Goal: Task Accomplishment & Management: Complete application form

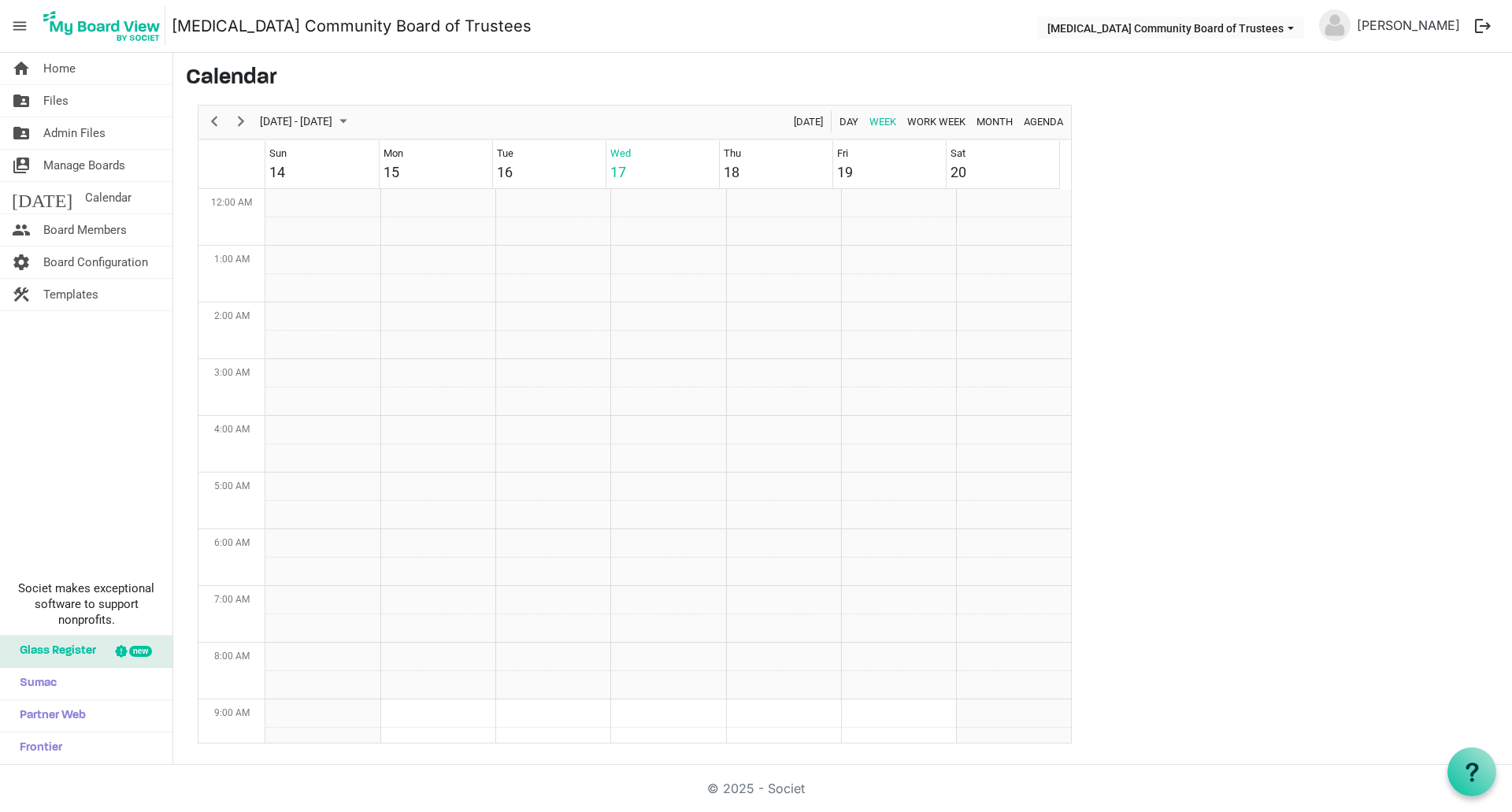
scroll to position [511, 0]
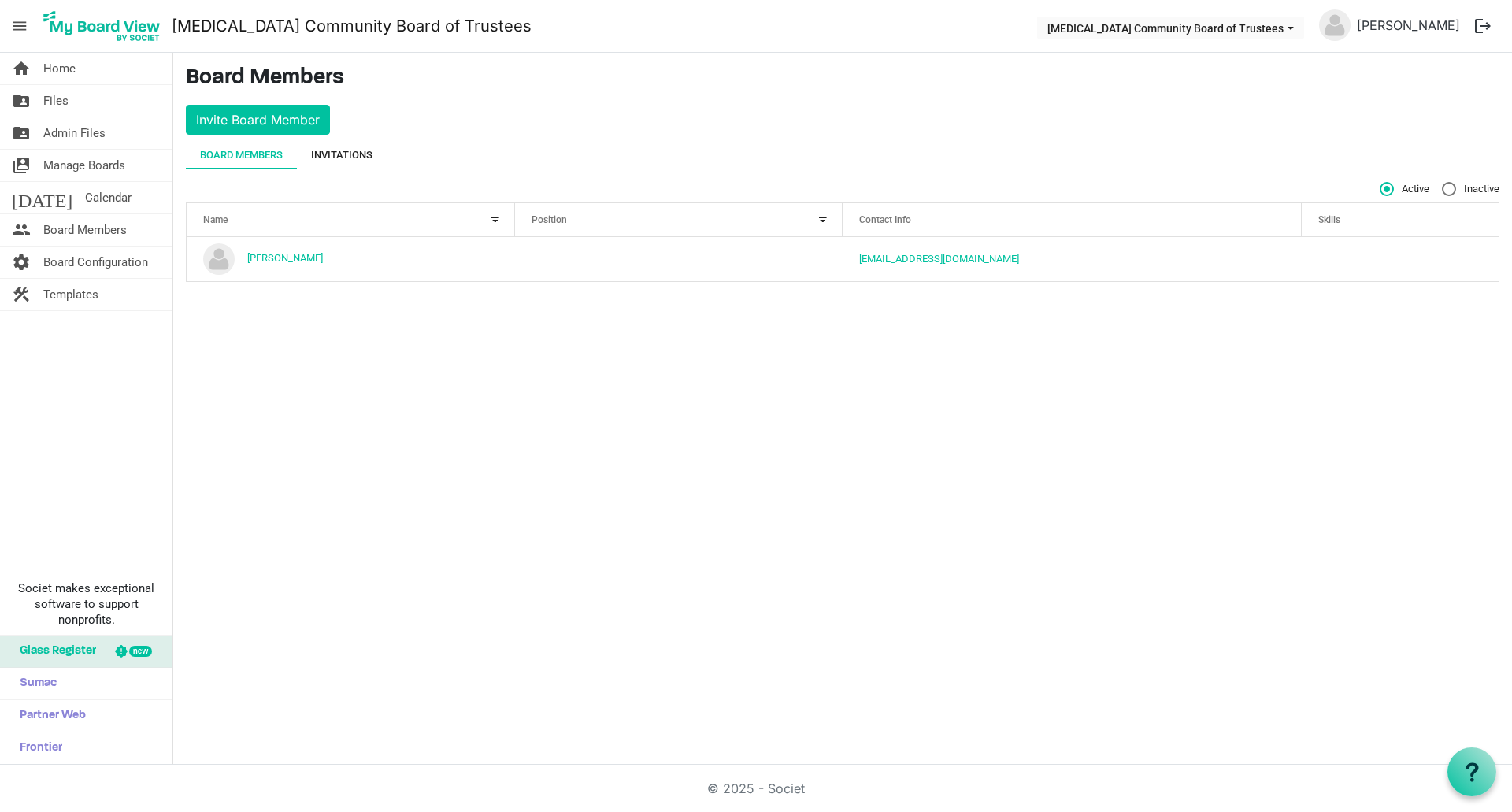
click at [349, 154] on div "Invitations" at bounding box center [342, 155] width 62 height 15
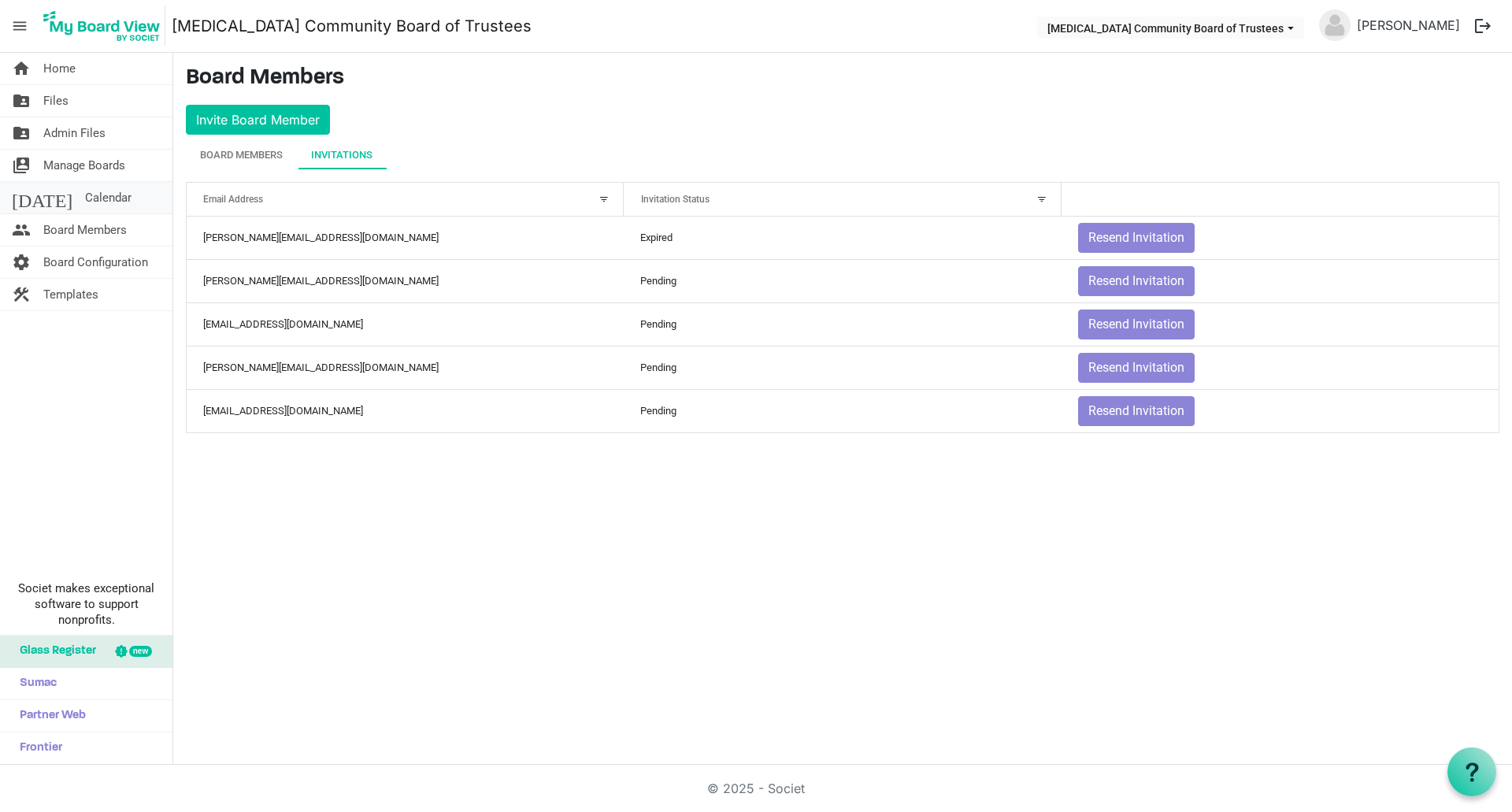
click at [85, 194] on span "Calendar" at bounding box center [108, 198] width 46 height 32
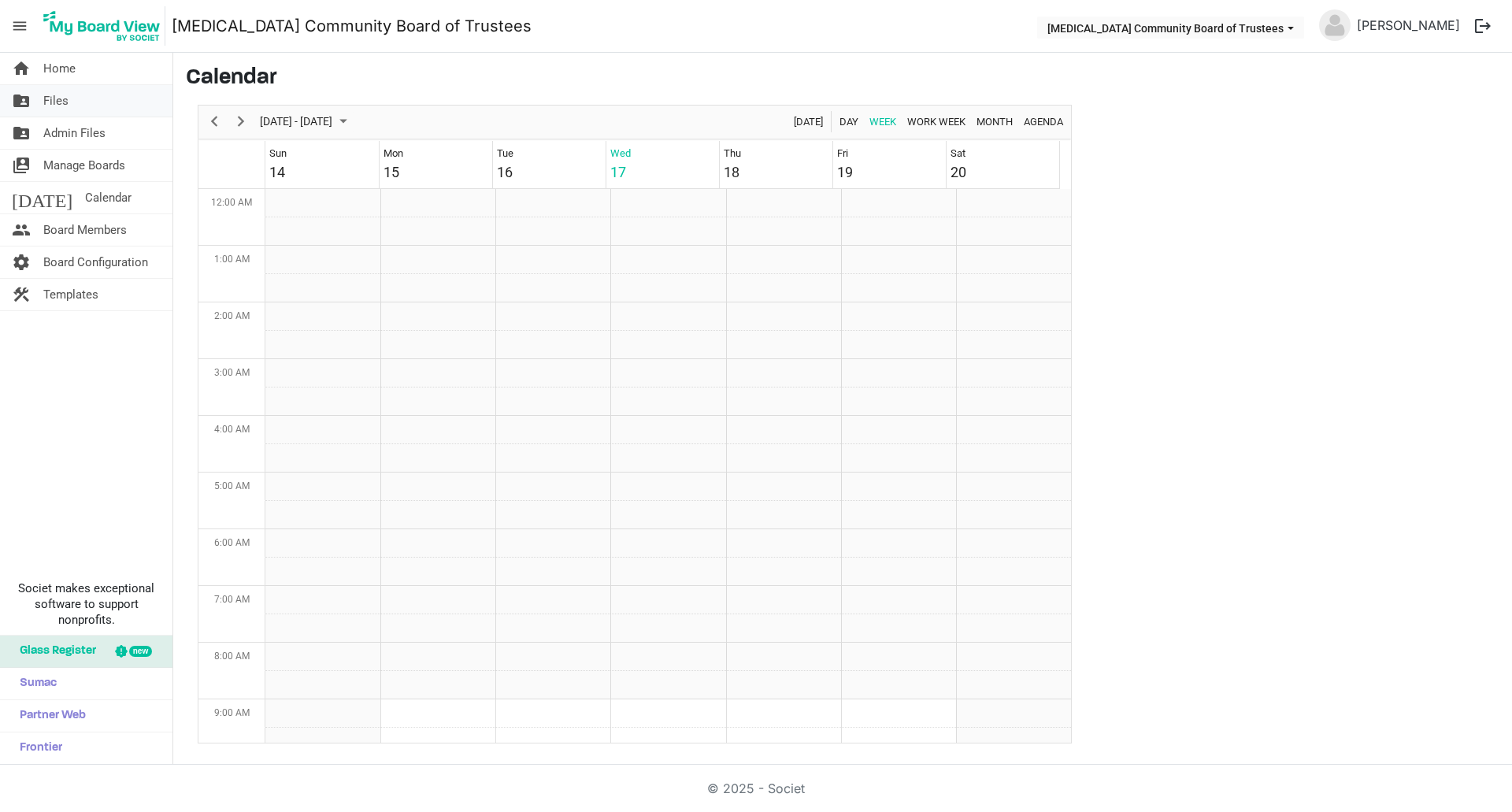
scroll to position [511, 0]
click at [74, 69] on span "Home" at bounding box center [60, 68] width 32 height 32
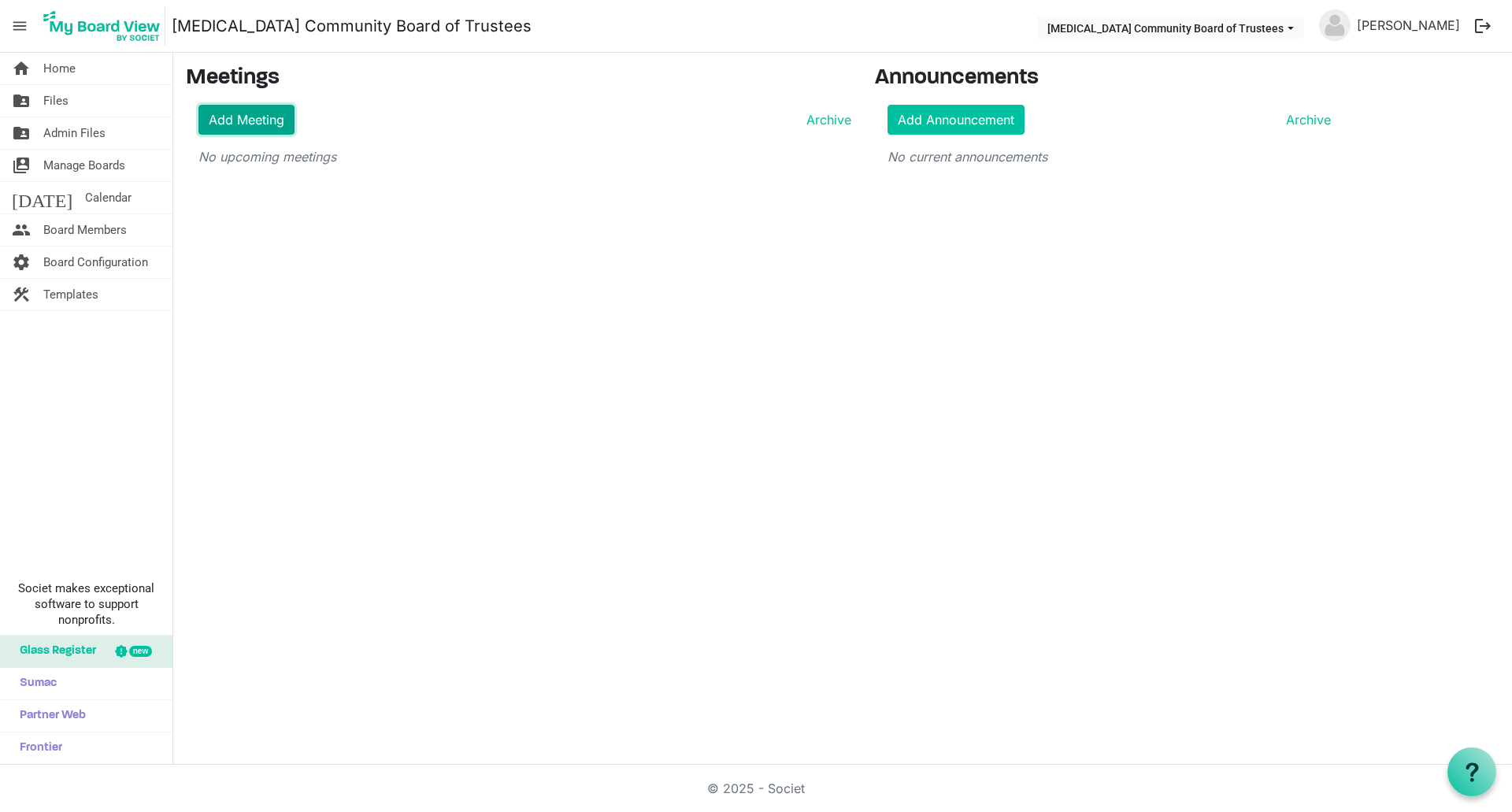
click at [249, 118] on link "Add Meeting" at bounding box center [246, 119] width 96 height 30
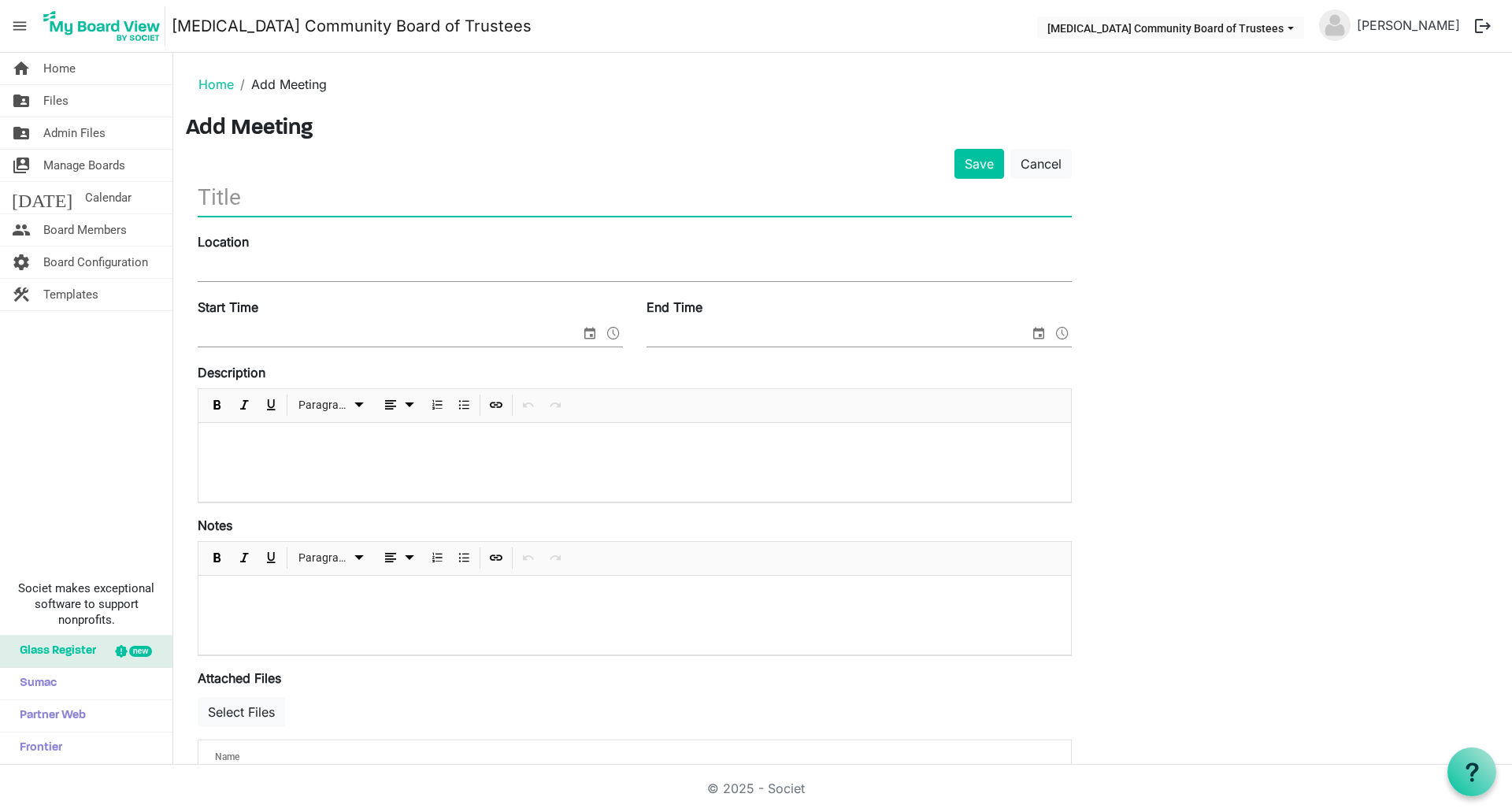
click at [271, 203] on input "text" at bounding box center [635, 197] width 874 height 37
type input "Trustee Meeting [DATE]"
click at [237, 267] on input "Location" at bounding box center [635, 270] width 874 height 24
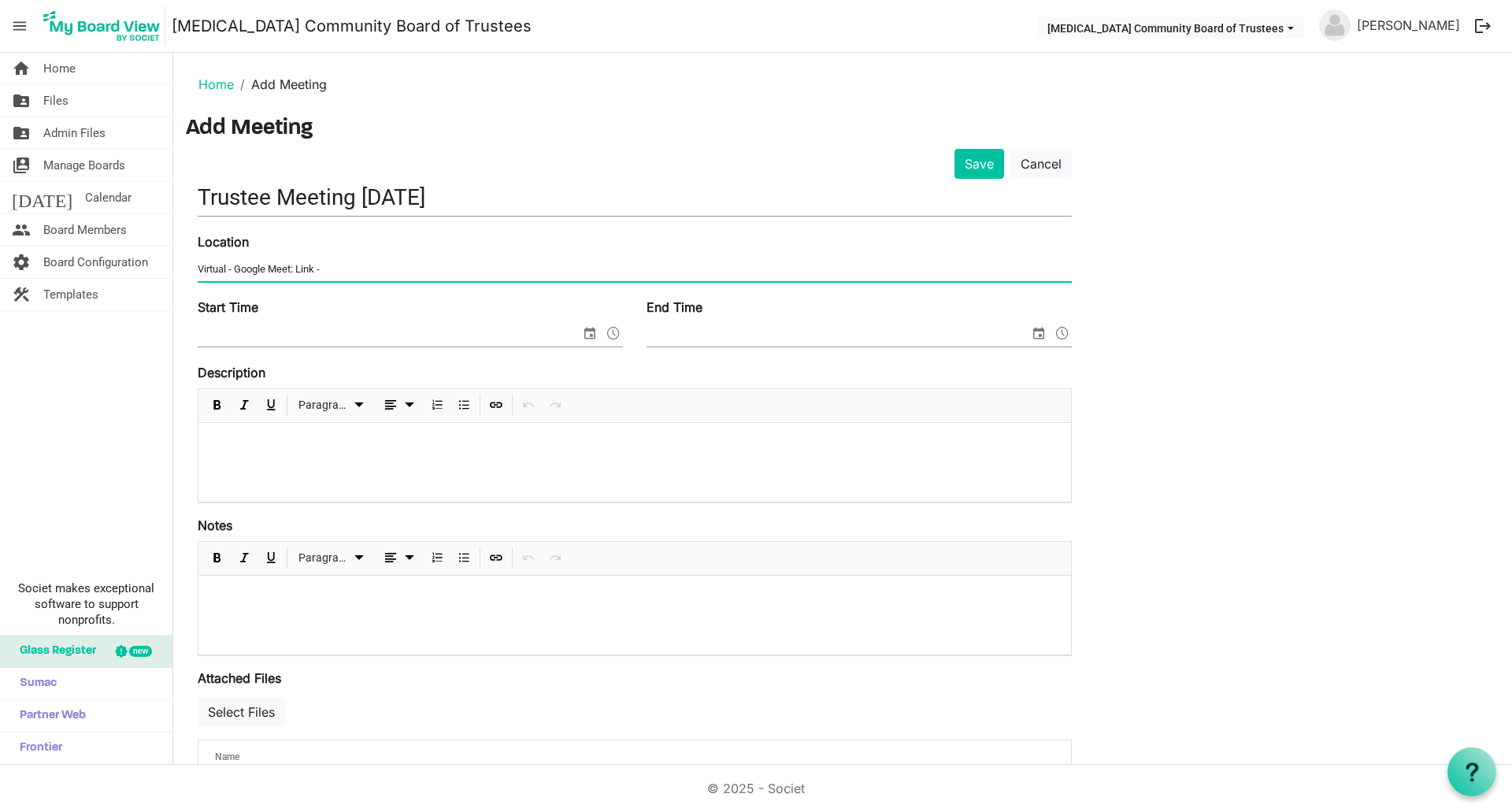
paste input "Trustee Meeting Wednesday, 15 October · 7:30 – 8:30pm Time zone: Pacific/Auckla…"
click at [346, 267] on input "Virtual - Google Meet: Link - Trustee Meeting Wednesday, 15 October · 7:30 – 8:…" at bounding box center [635, 270] width 874 height 24
drag, startPoint x: 352, startPoint y: 272, endPoint x: 1303, endPoint y: 275, distance: 951.0
click at [1303, 275] on div "Save Cancel Trustee Meeting 15th October 2025 Location Virtual - Google Meet: L…" at bounding box center [842, 572] width 1314 height 846
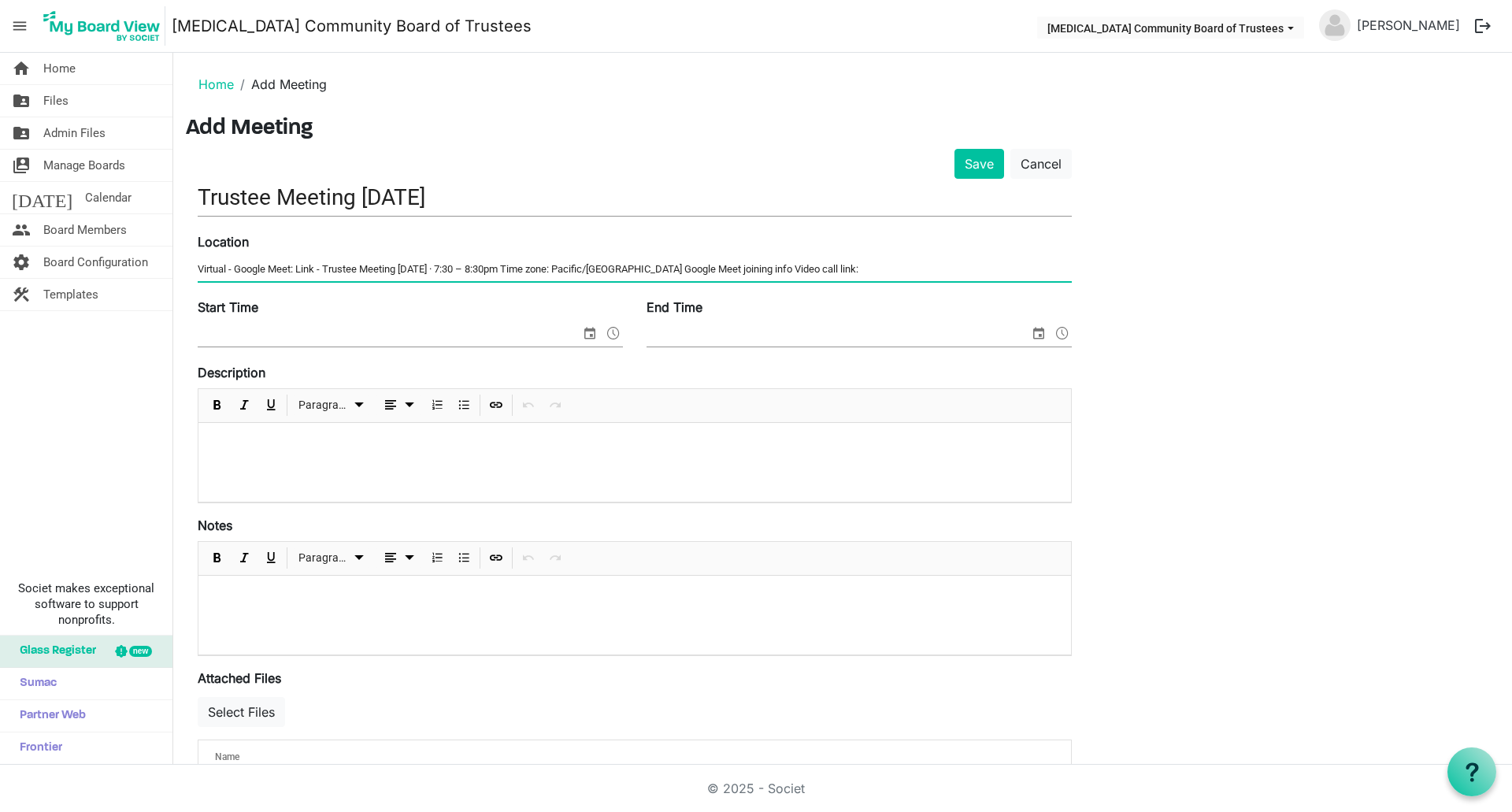
scroll to position [0, 0]
drag, startPoint x: 906, startPoint y: 266, endPoint x: 292, endPoint y: 264, distance: 614.0
click at [292, 264] on input "Virtual - Google Meet: Link - Trustee Meeting Wednesday, 15 October · 7:30 – 8:…" at bounding box center [635, 270] width 874 height 24
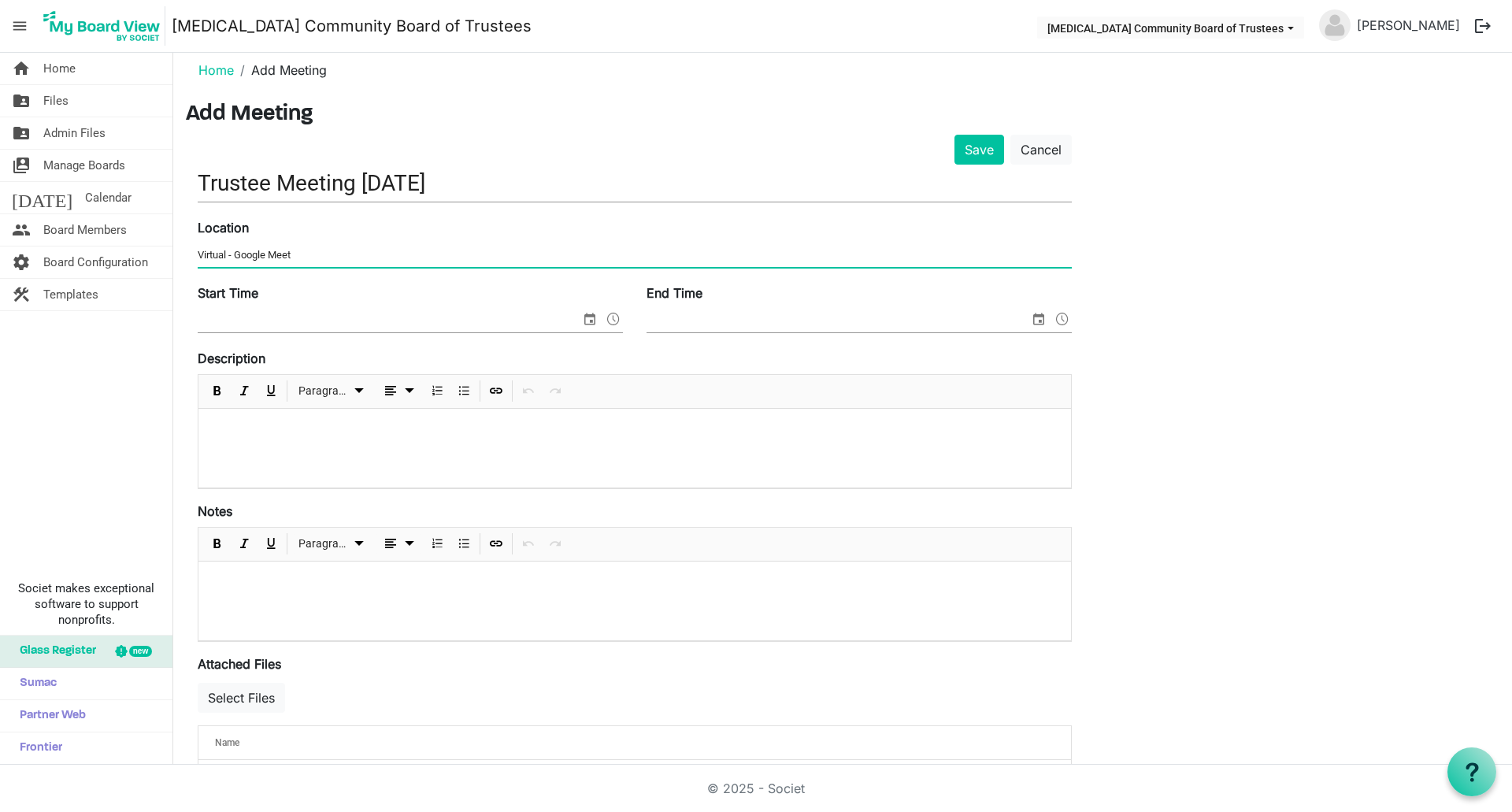
scroll to position [5, 0]
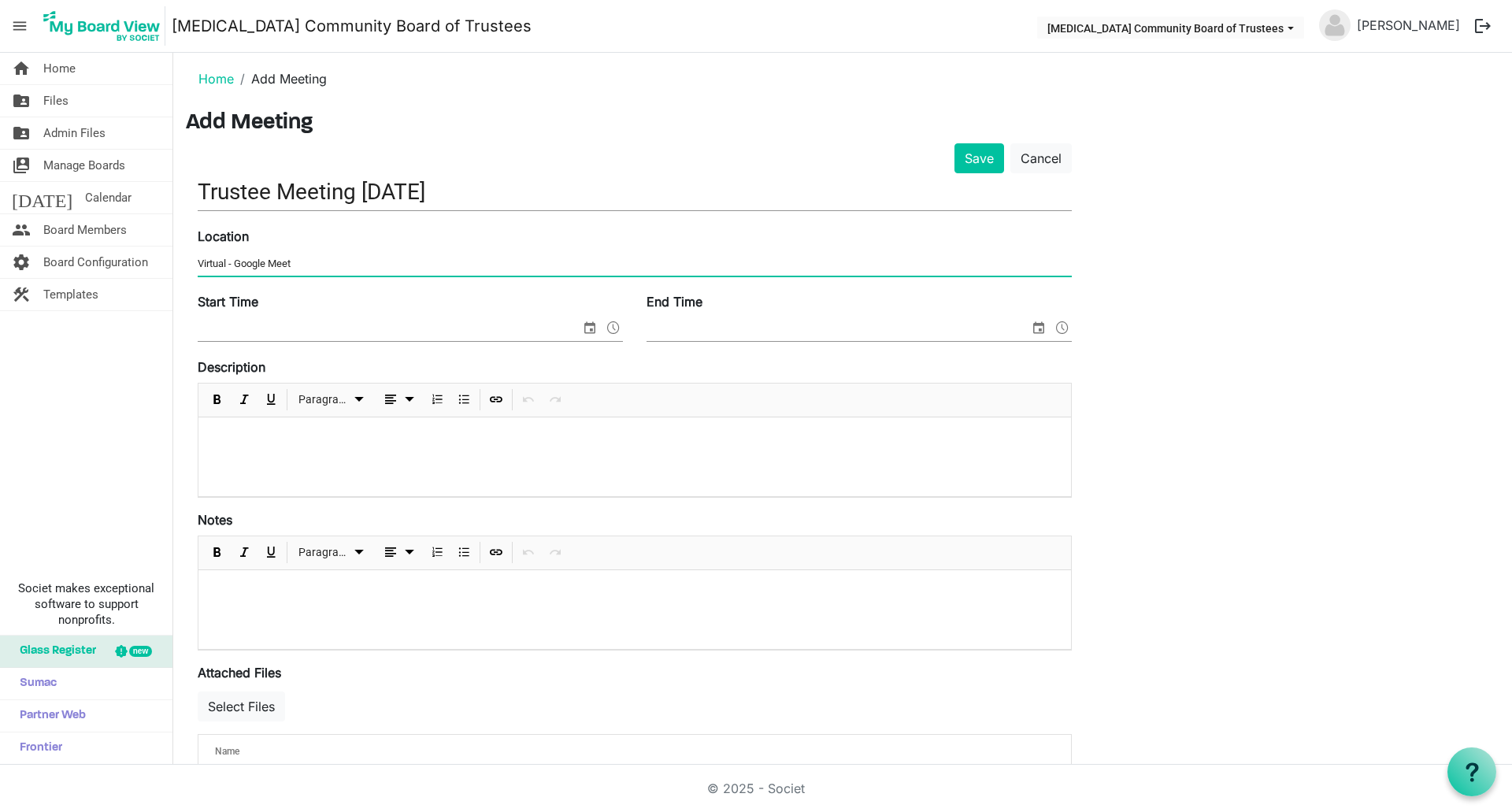
type input "Virtual - Google Meet"
click at [217, 583] on p at bounding box center [635, 590] width 848 height 16
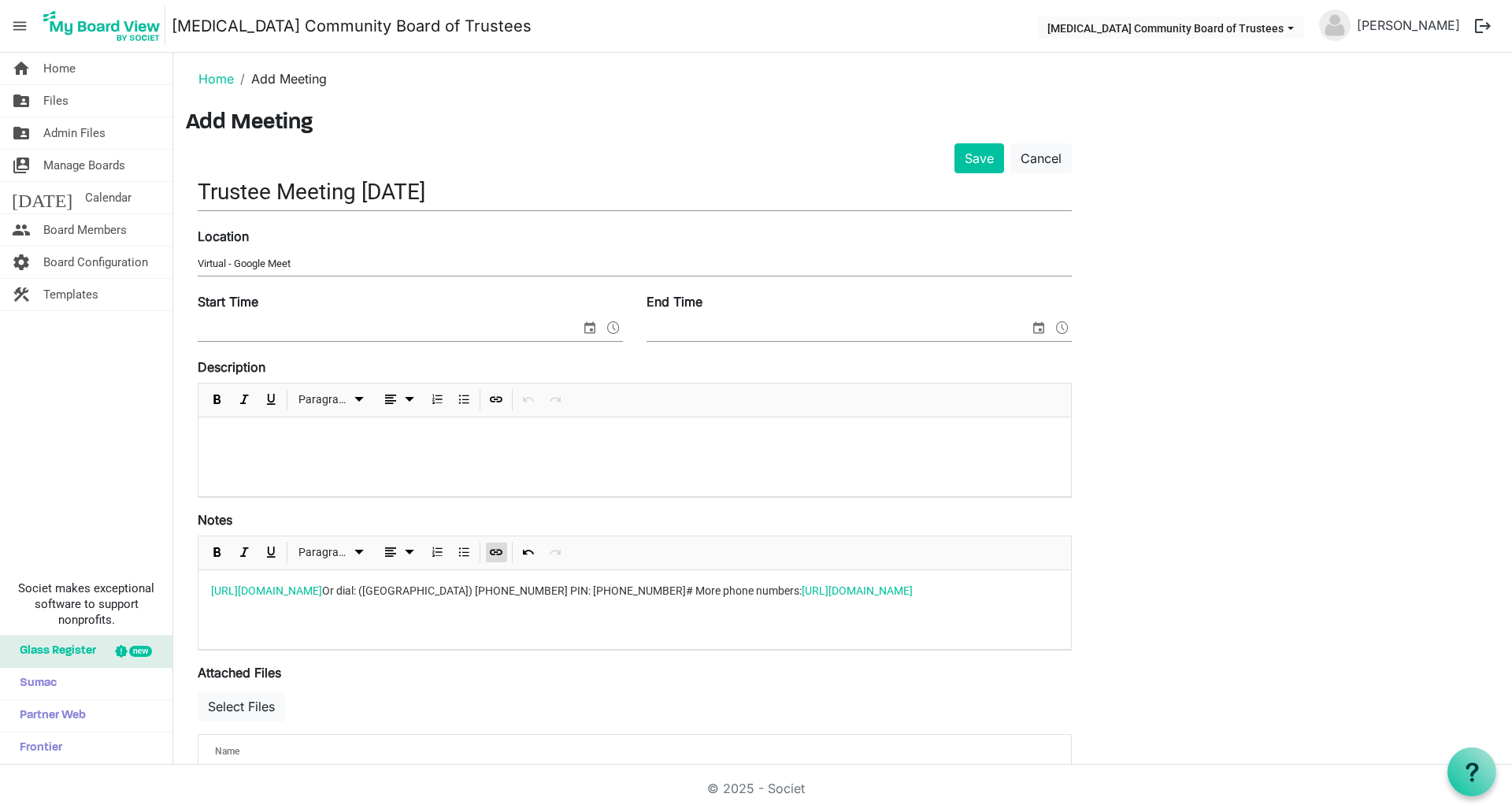
scroll to position [0, 0]
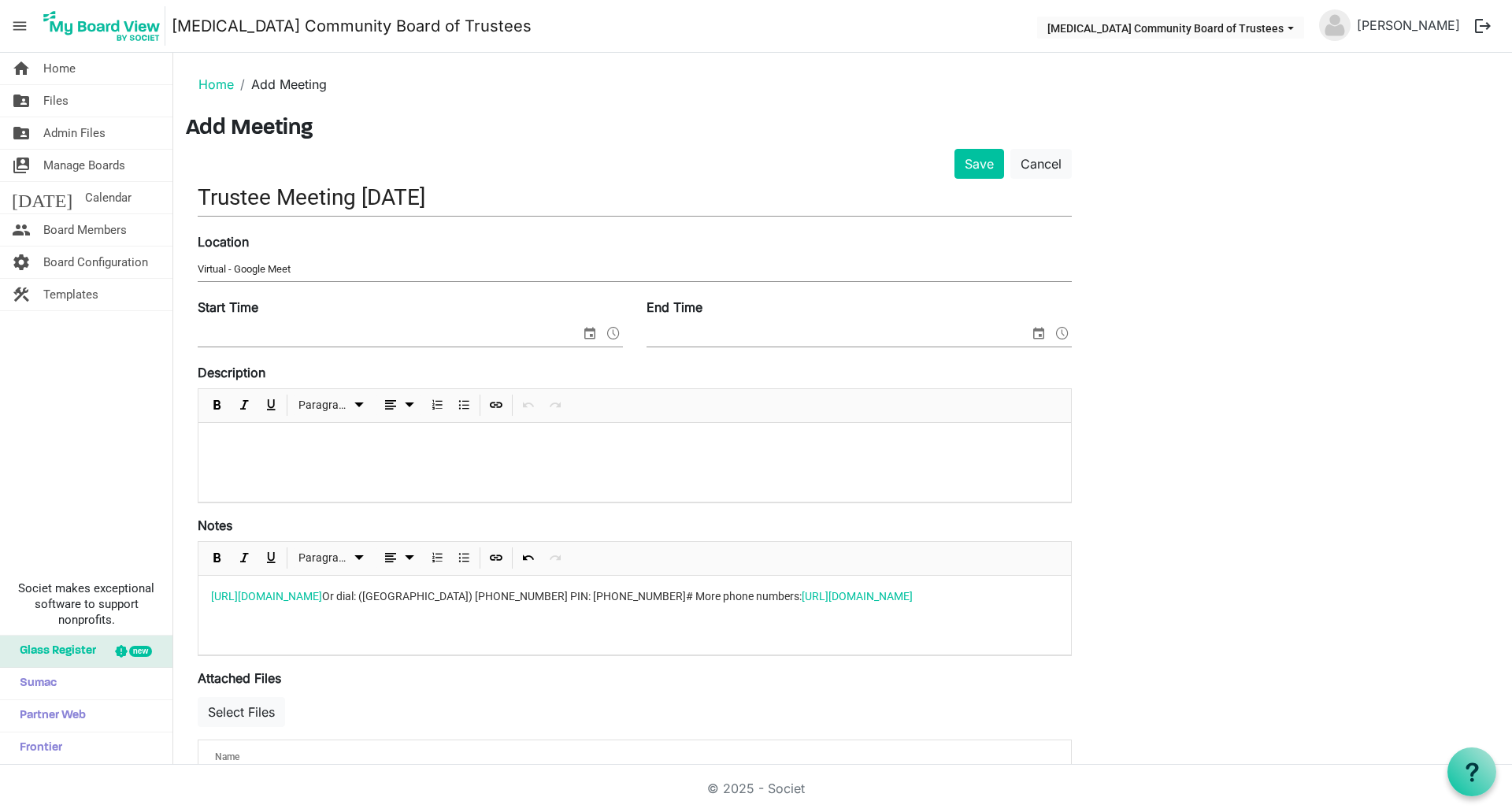
click at [260, 439] on p at bounding box center [635, 443] width 848 height 16
click at [591, 335] on span "select" at bounding box center [590, 333] width 19 height 21
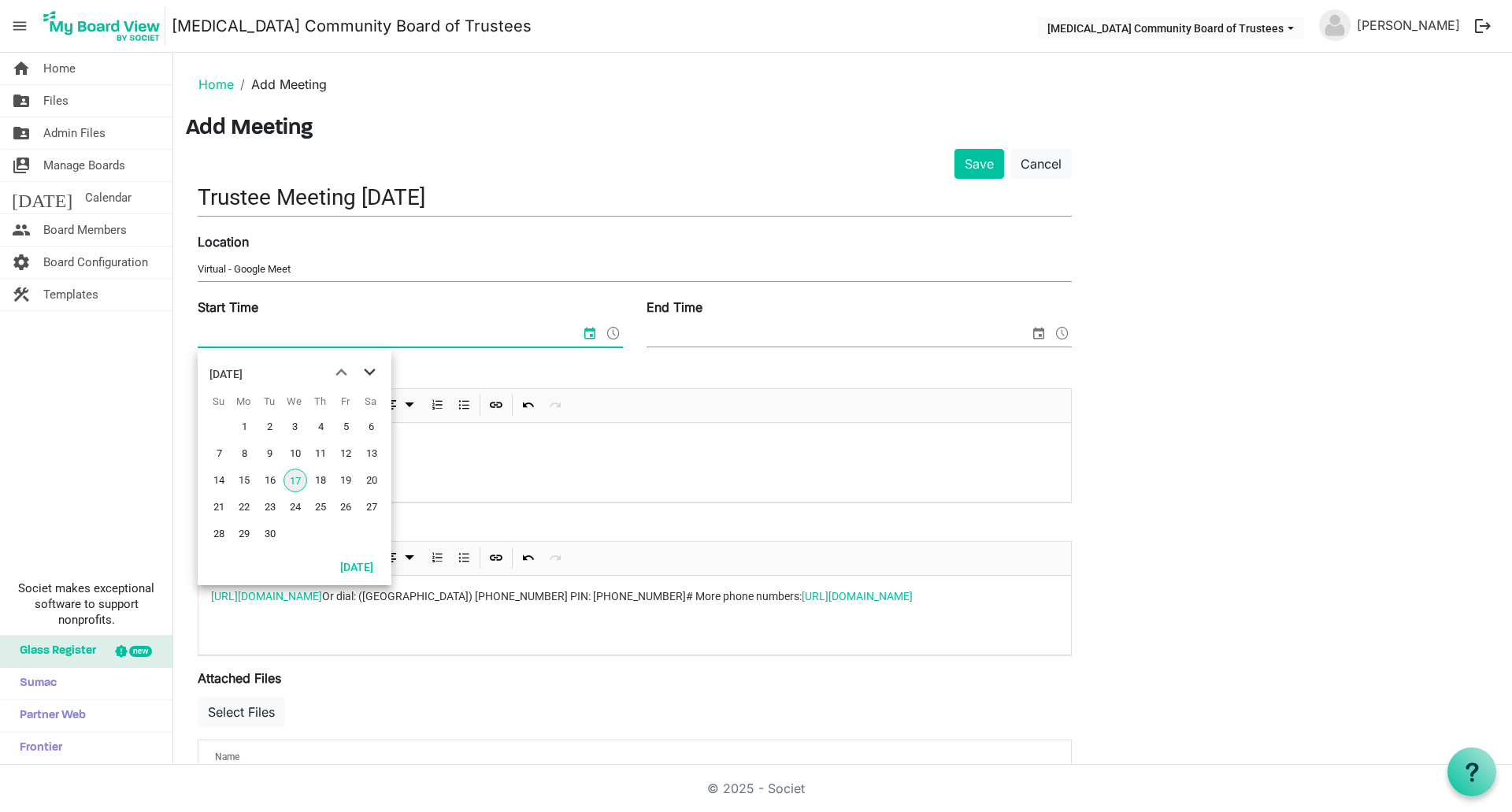
click at [373, 366] on span "next month" at bounding box center [369, 372] width 27 height 28
click at [301, 477] on span "15" at bounding box center [295, 481] width 24 height 24
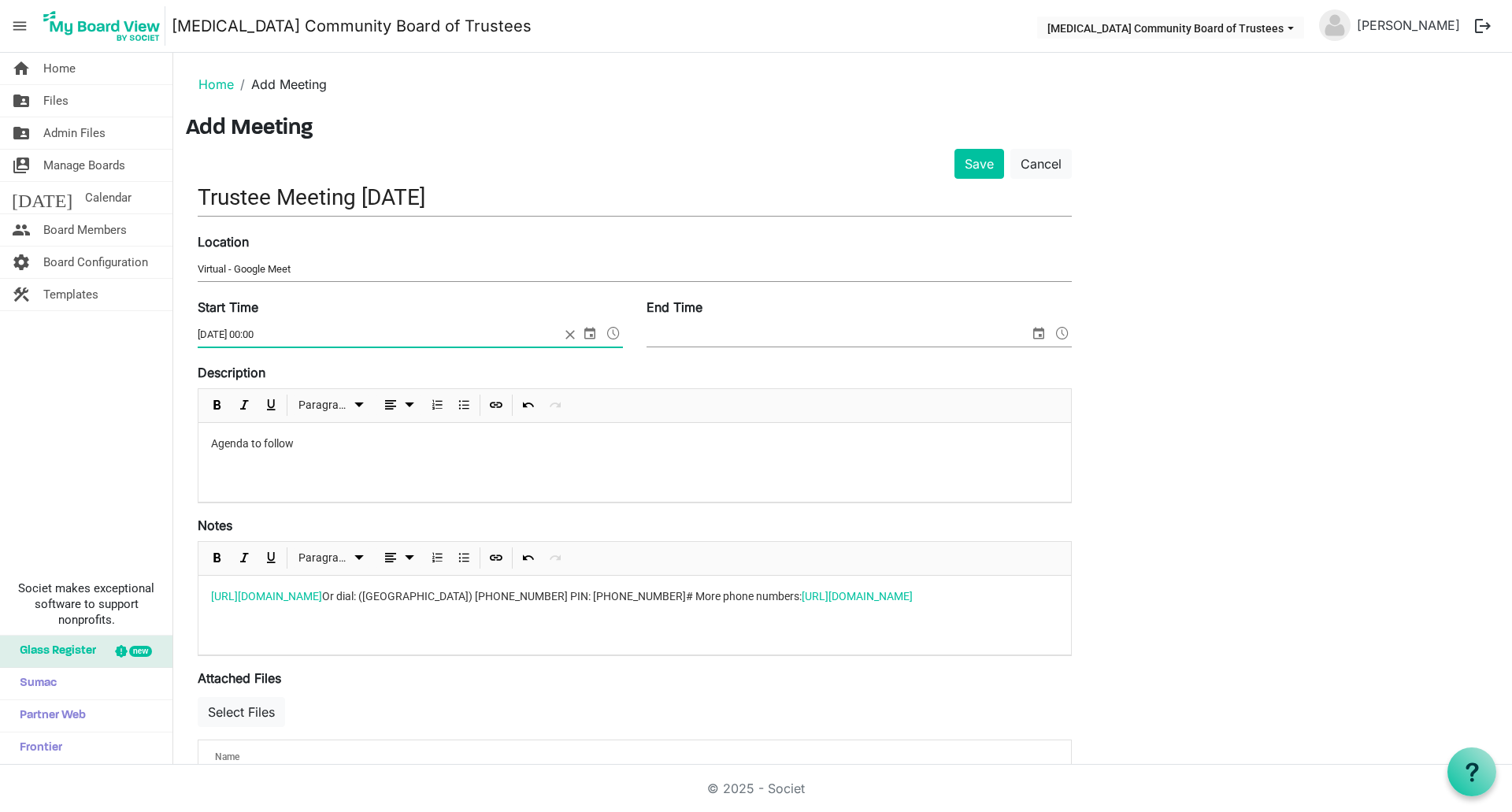
click at [612, 328] on span at bounding box center [613, 333] width 19 height 21
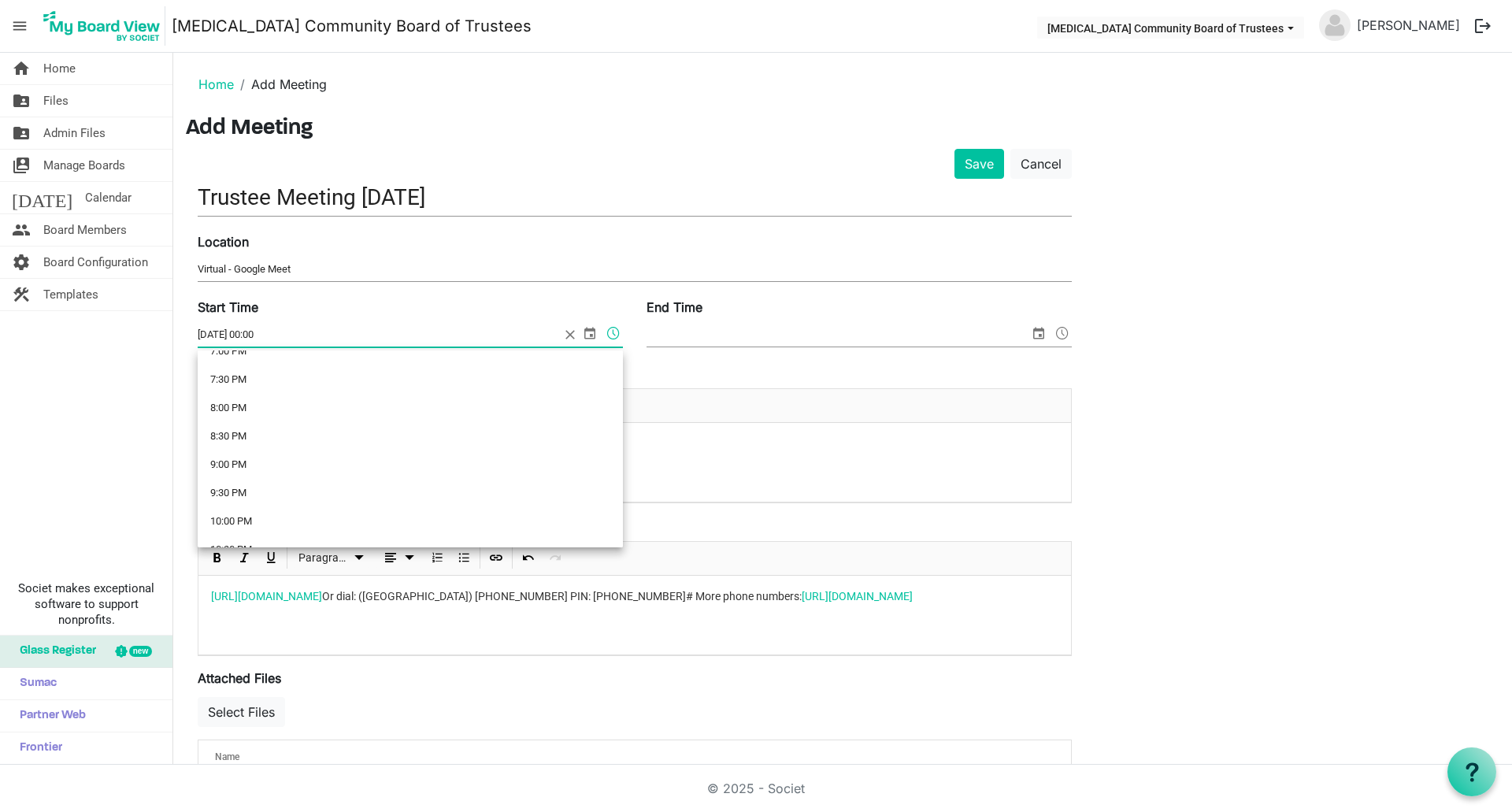
scroll to position [1103, 0]
click at [233, 376] on li "7:30 PM" at bounding box center [410, 374] width 425 height 28
type input "15/10/2025 19:30"
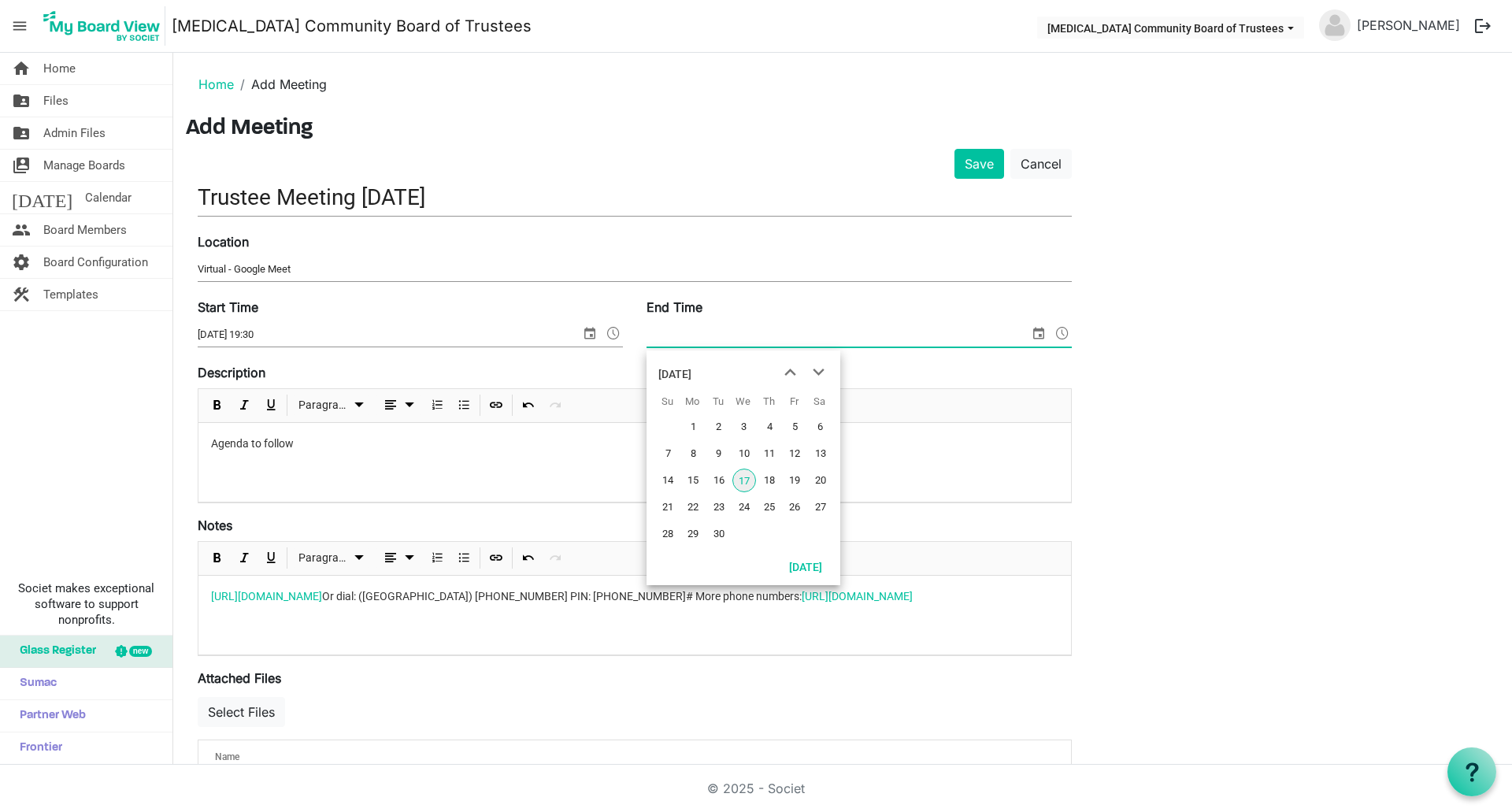
click at [1041, 334] on span "select" at bounding box center [1038, 333] width 19 height 21
click at [818, 372] on span "next month" at bounding box center [818, 372] width 27 height 28
click at [747, 479] on span "15" at bounding box center [744, 481] width 24 height 24
click at [1057, 337] on span at bounding box center [1062, 333] width 19 height 21
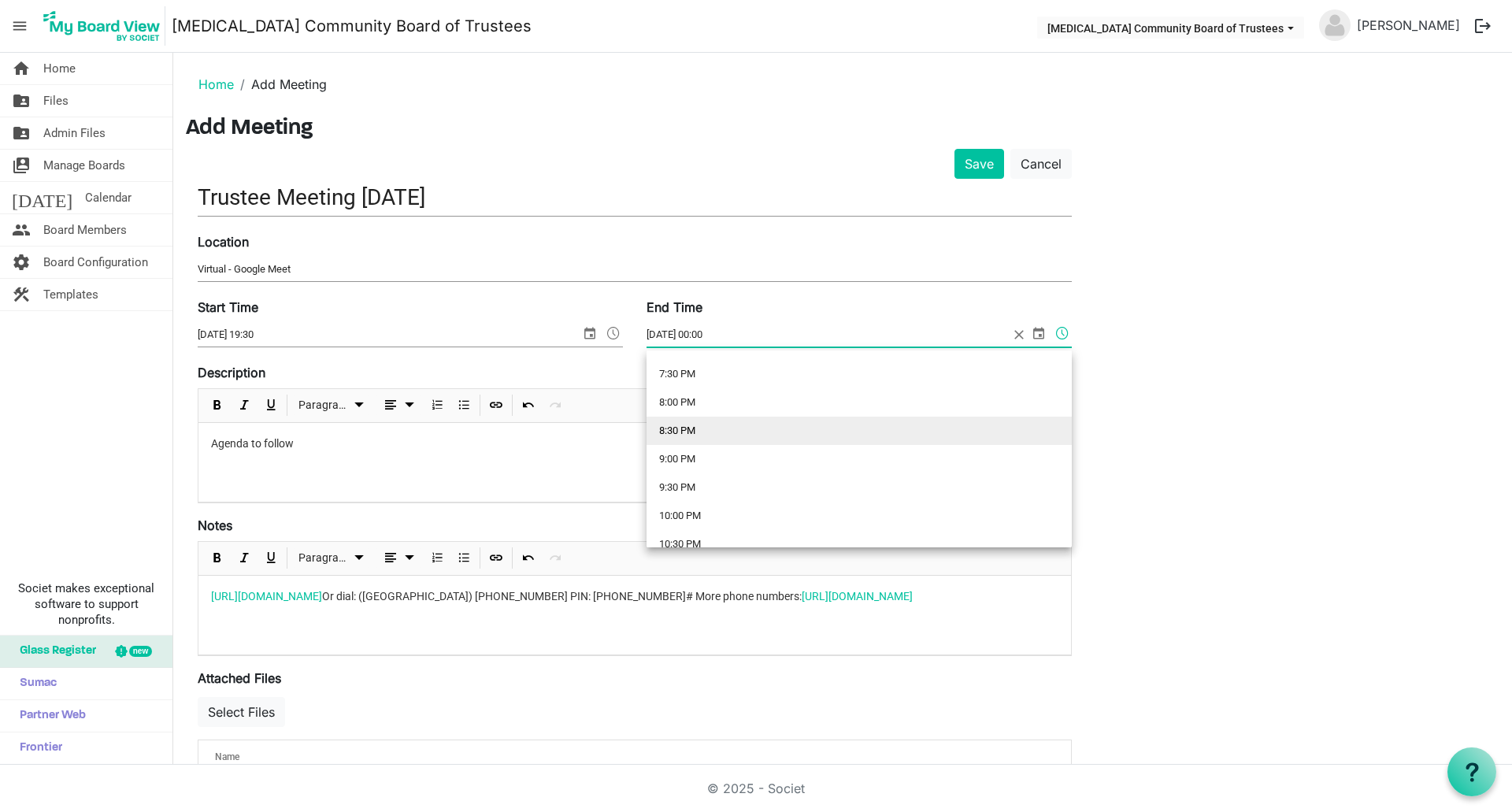
click at [702, 430] on li "8:30 PM" at bounding box center [859, 430] width 425 height 28
type input "15/10/2025 20:30"
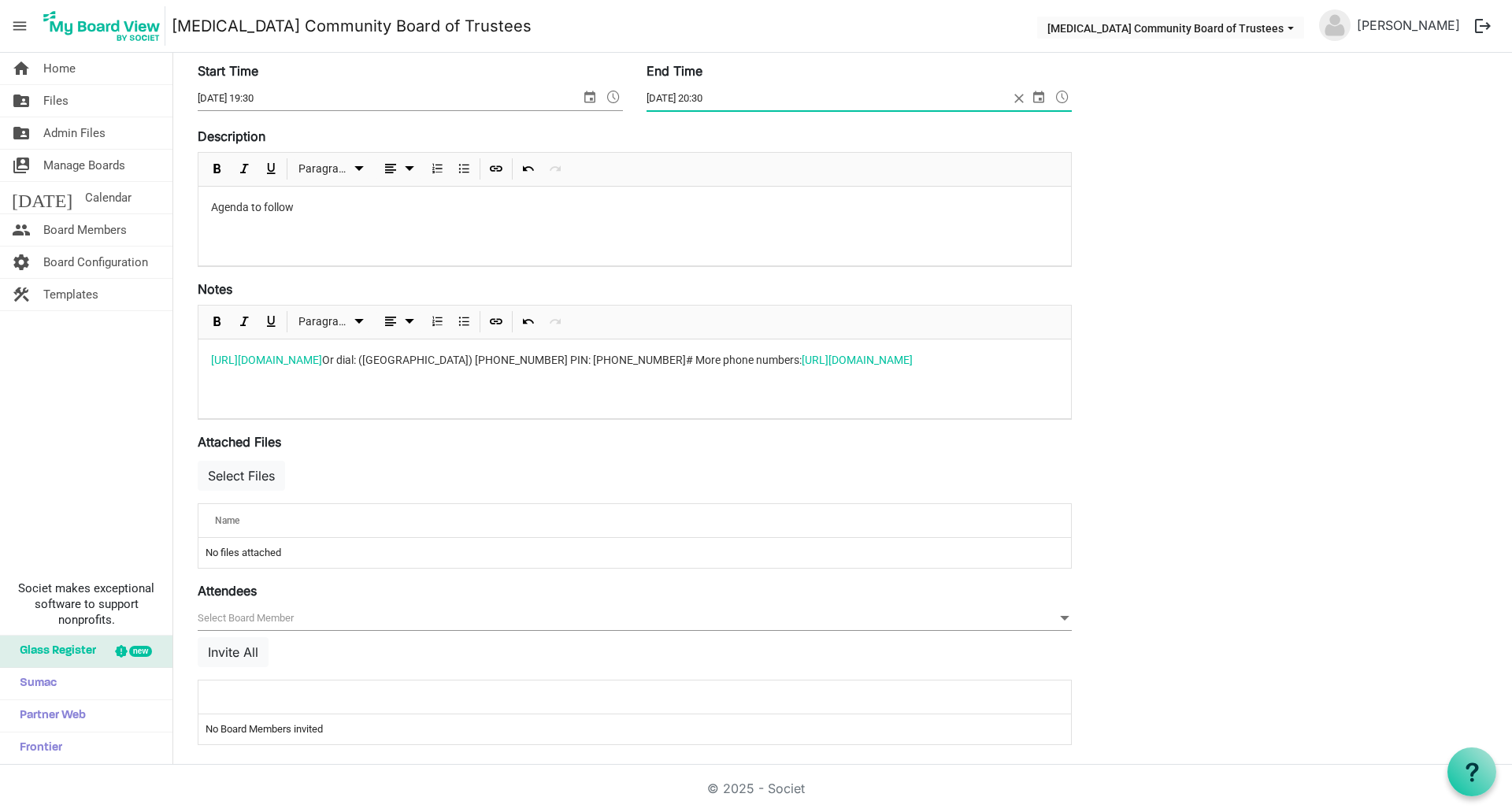
scroll to position [242, 0]
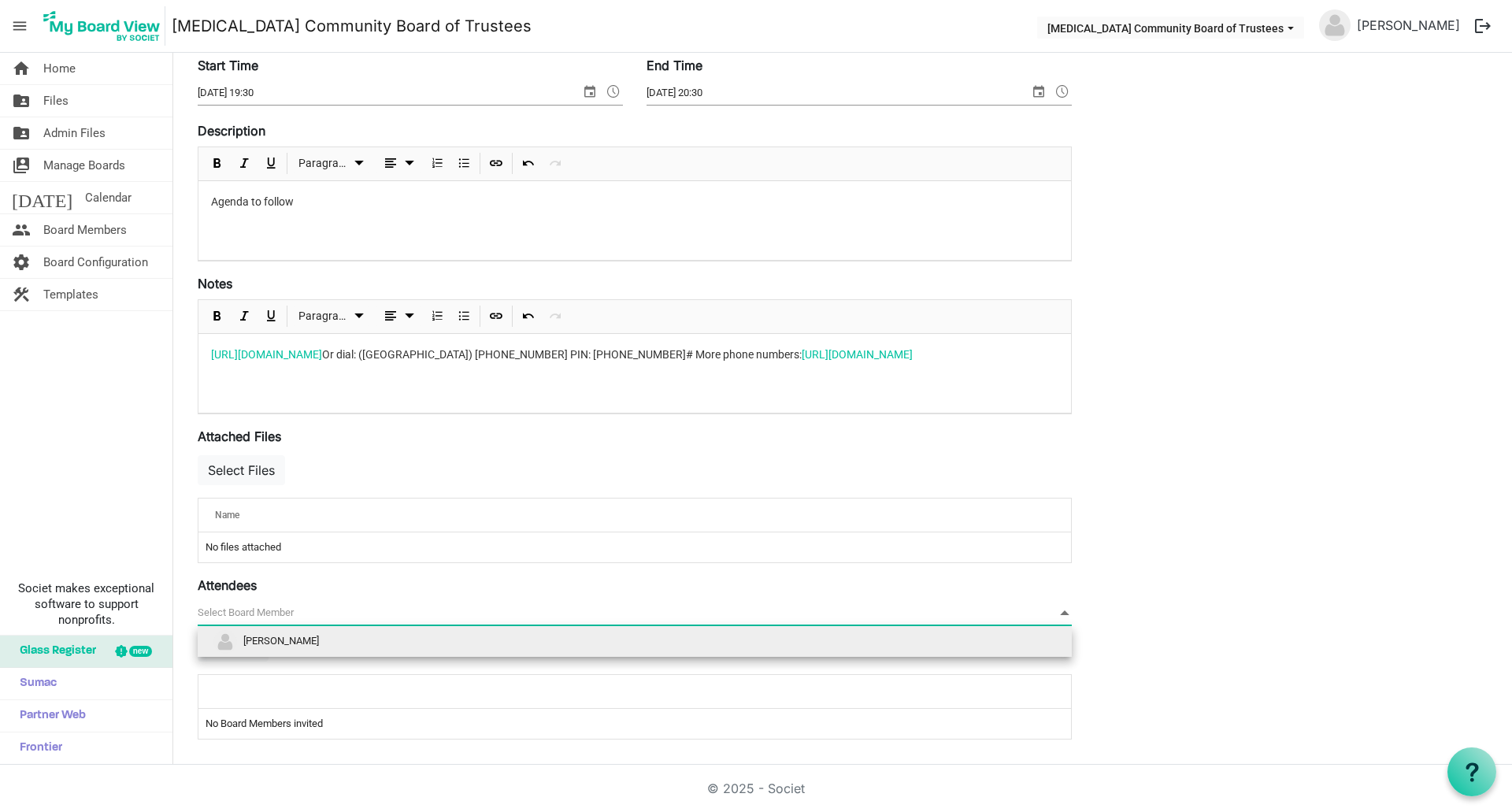
click at [1060, 611] on span at bounding box center [1064, 613] width 15 height 17
click at [995, 645] on li "[PERSON_NAME]" at bounding box center [635, 642] width 874 height 30
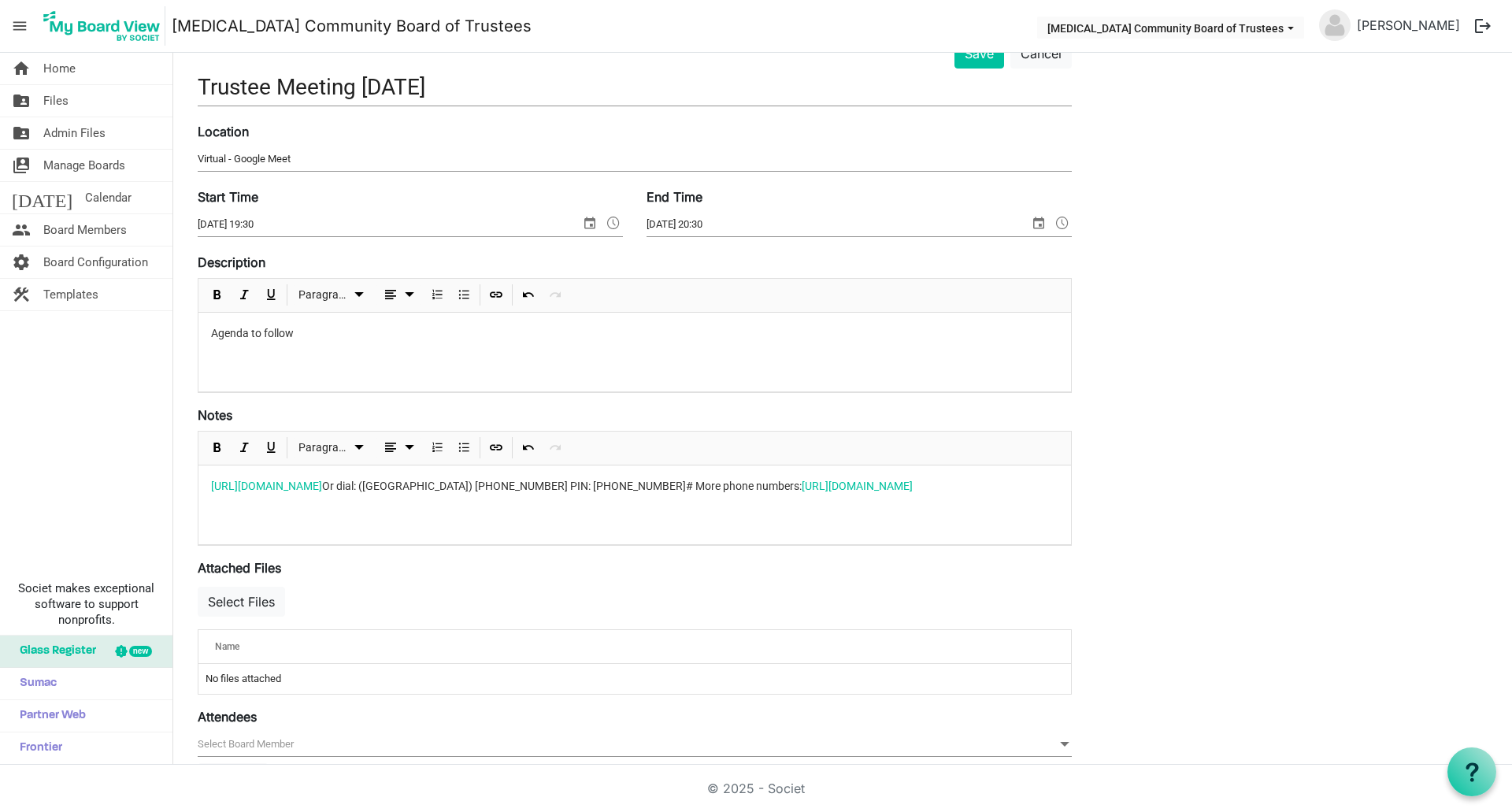
scroll to position [0, 0]
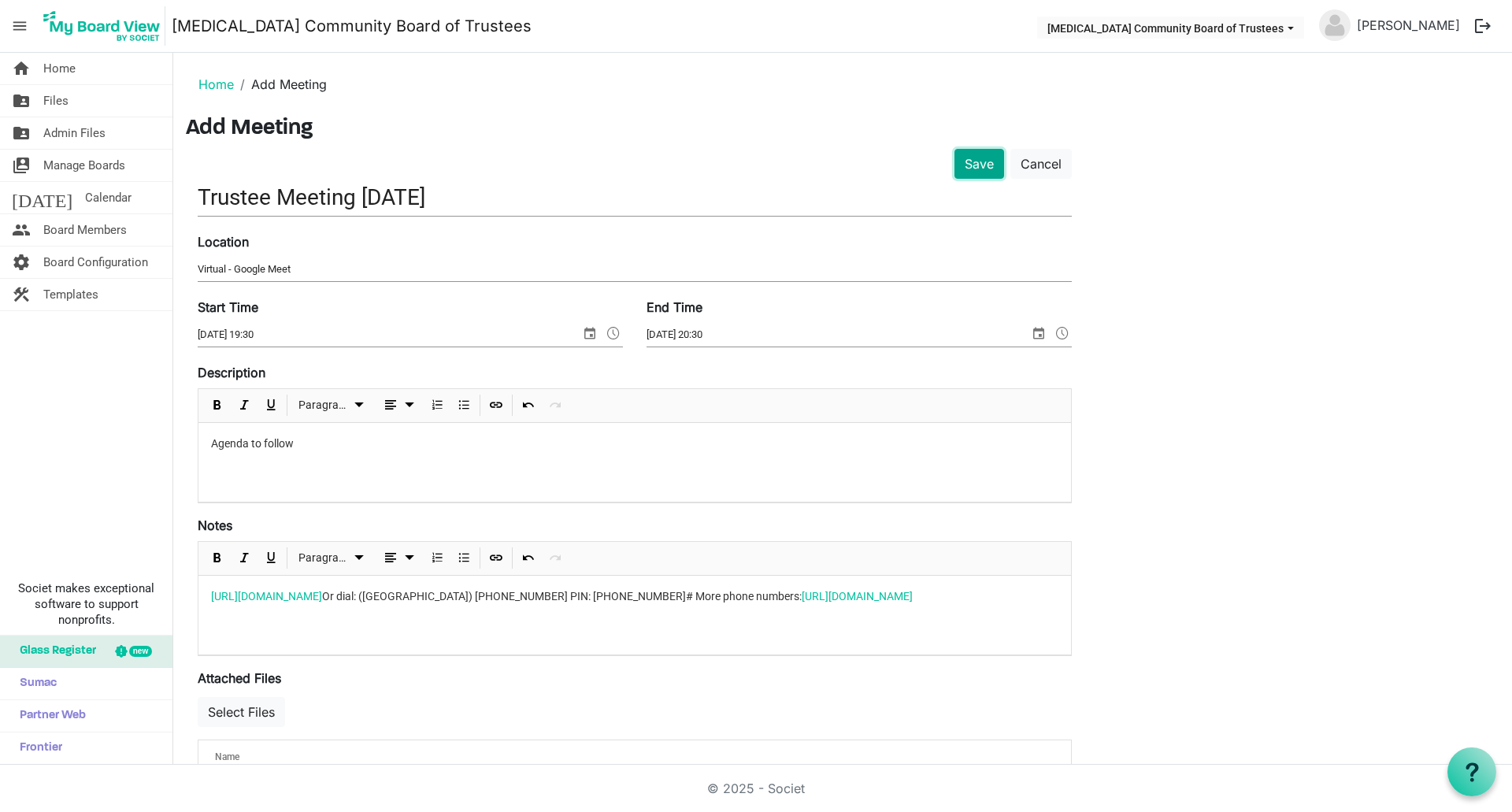
click at [977, 166] on button "Save" at bounding box center [979, 163] width 50 height 30
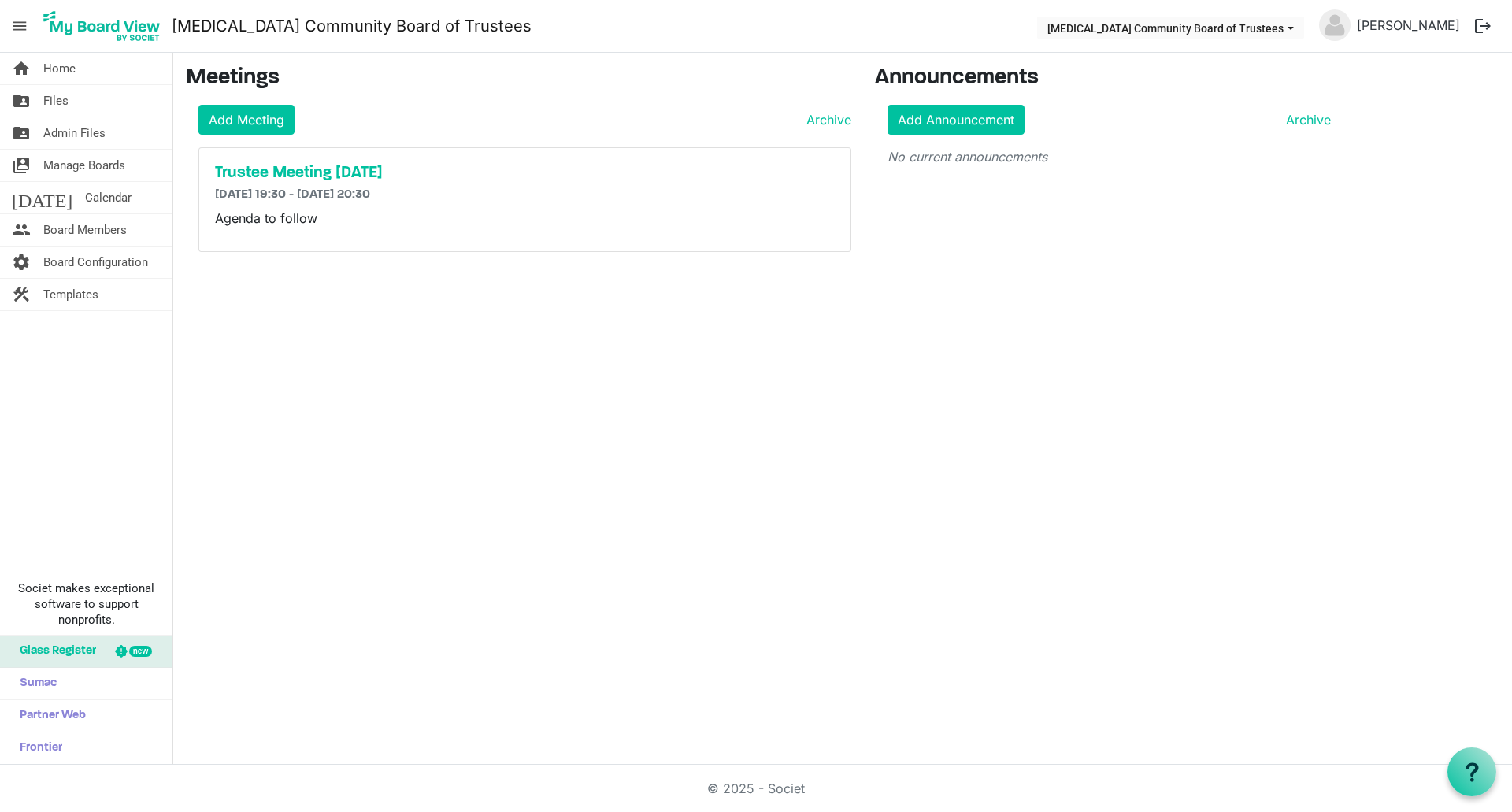
click at [358, 317] on div "home Home folder_shared Files folder_shared Admin Files switch_account Manage B…" at bounding box center [756, 409] width 1512 height 712
